Goal: Find specific page/section: Find specific page/section

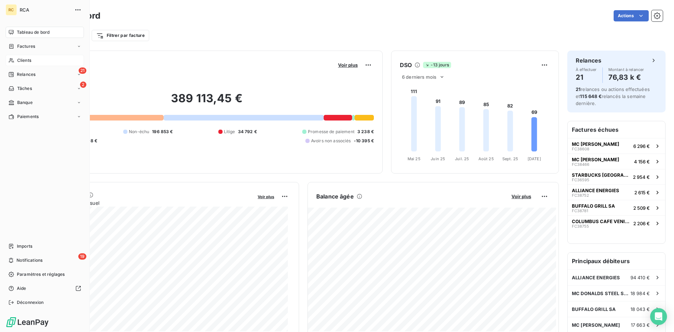
click at [25, 63] on span "Clients" at bounding box center [24, 60] width 14 height 6
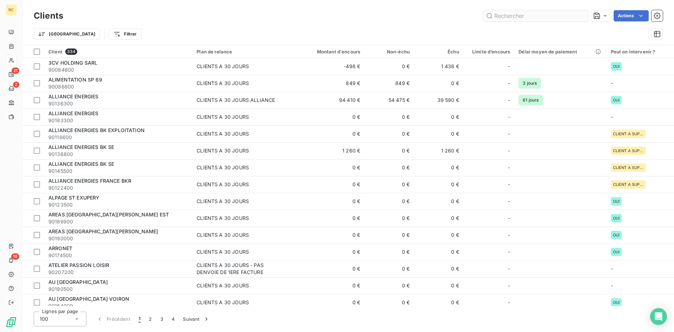
click at [549, 17] on input "text" at bounding box center [535, 15] width 105 height 11
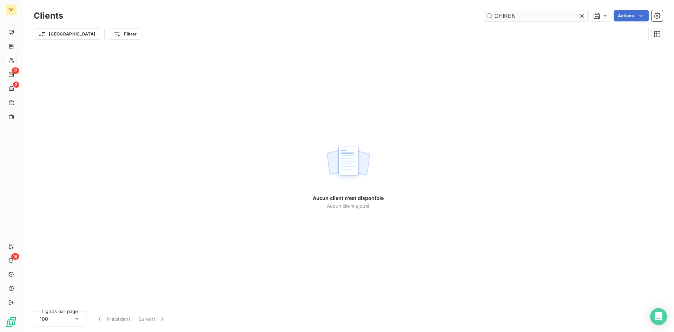
click at [506, 15] on input "CHIKEN" at bounding box center [535, 15] width 105 height 11
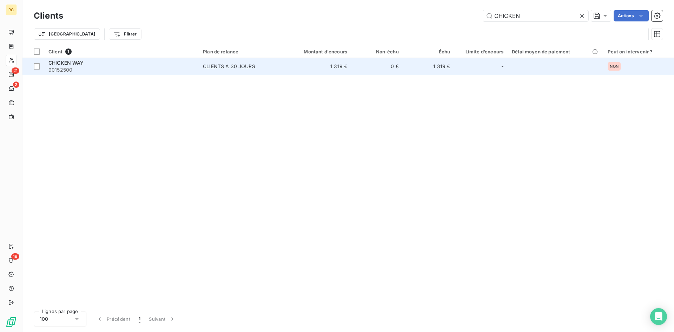
type input "CHICKEN"
click at [65, 63] on span "CHICKEN WAY" at bounding box center [65, 63] width 35 height 6
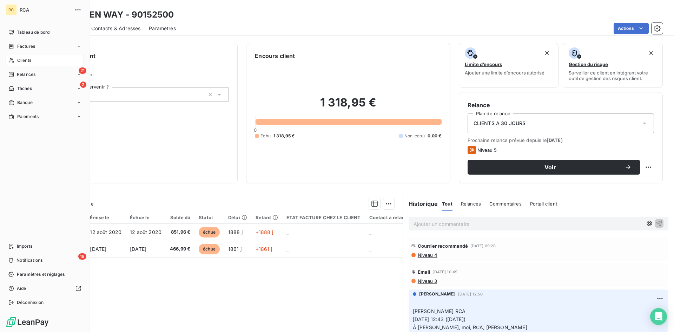
click at [30, 62] on span "Clients" at bounding box center [24, 60] width 14 height 6
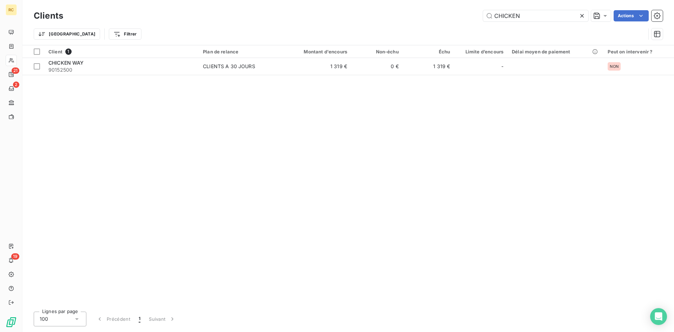
drag, startPoint x: 528, startPoint y: 14, endPoint x: 437, endPoint y: 16, distance: 91.4
click at [437, 16] on div "CHICKEN Actions" at bounding box center [368, 15] width 592 height 11
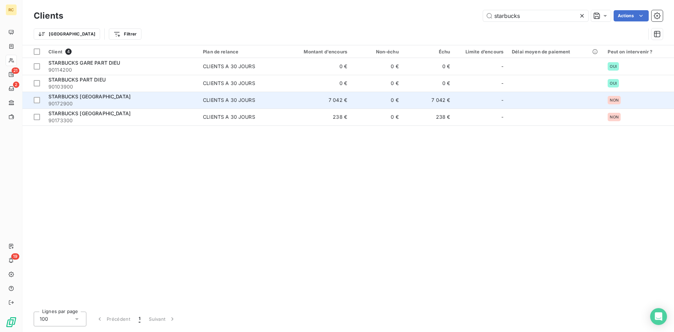
type input "starbucks"
click at [131, 98] on span "STARBUCKS [GEOGRAPHIC_DATA]" at bounding box center [89, 96] width 82 height 6
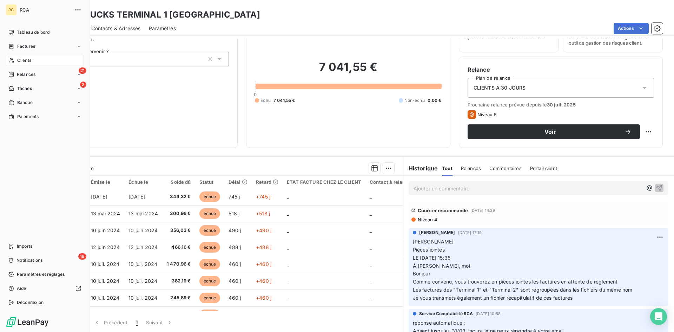
click at [21, 59] on span "Clients" at bounding box center [24, 60] width 14 height 6
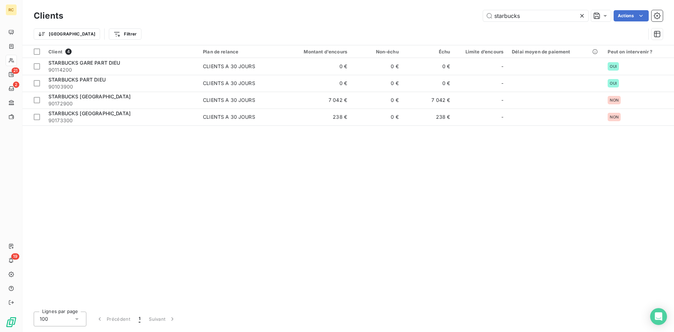
drag, startPoint x: 534, startPoint y: 18, endPoint x: 478, endPoint y: 17, distance: 55.9
click at [478, 17] on div "starbucks Actions" at bounding box center [368, 15] width 592 height 11
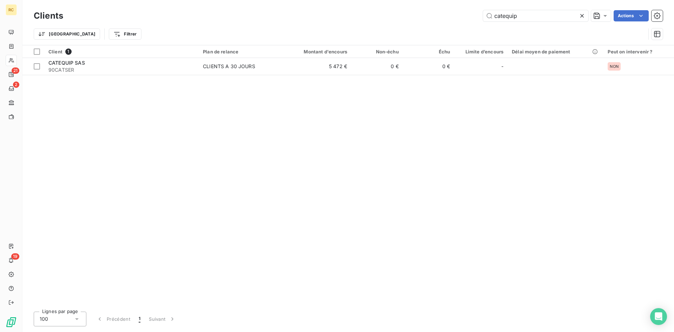
type input "catequip"
